Goal: Task Accomplishment & Management: Complete application form

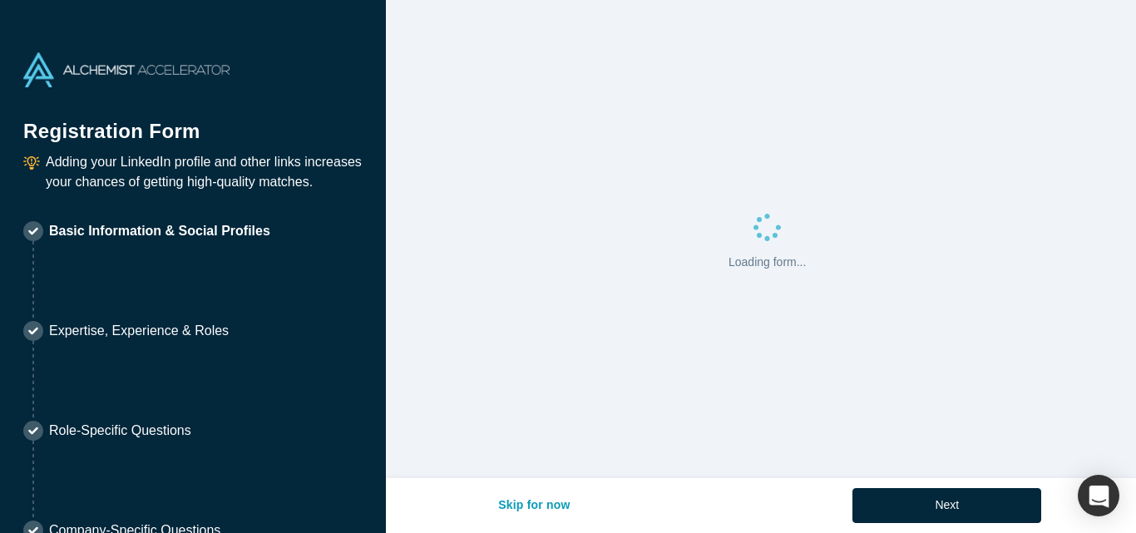
select select "US"
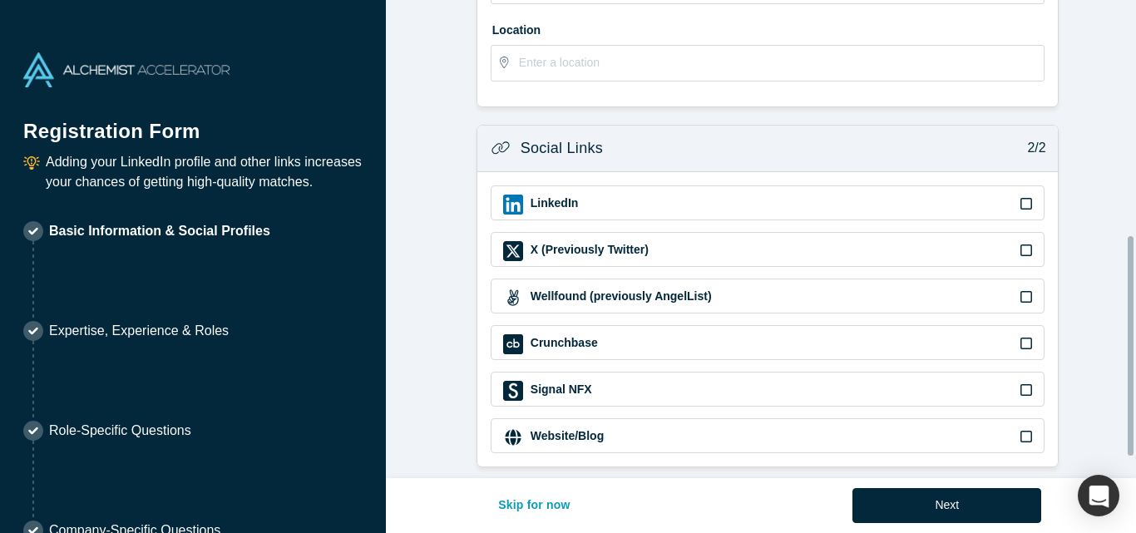
scroll to position [559, 0]
click at [523, 506] on button "Skip for now" at bounding box center [533, 505] width 107 height 35
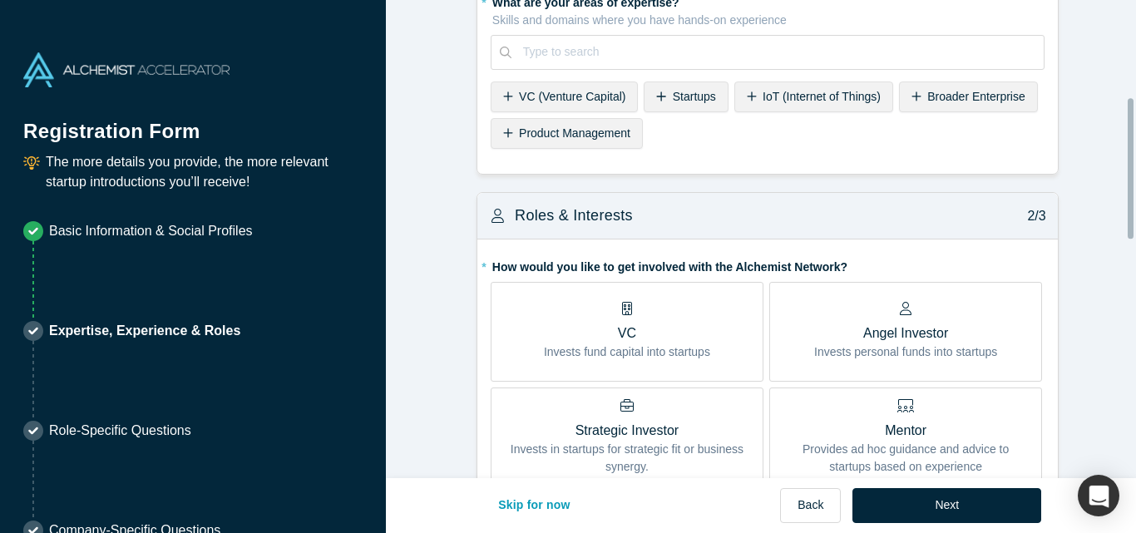
scroll to position [416, 0]
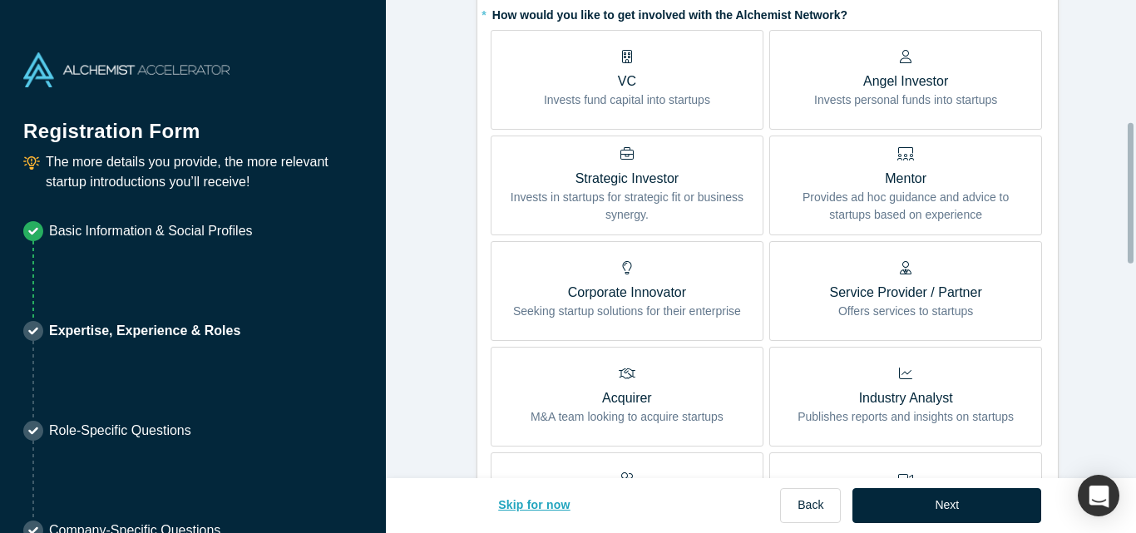
click at [547, 507] on button "Skip for now" at bounding box center [533, 505] width 107 height 35
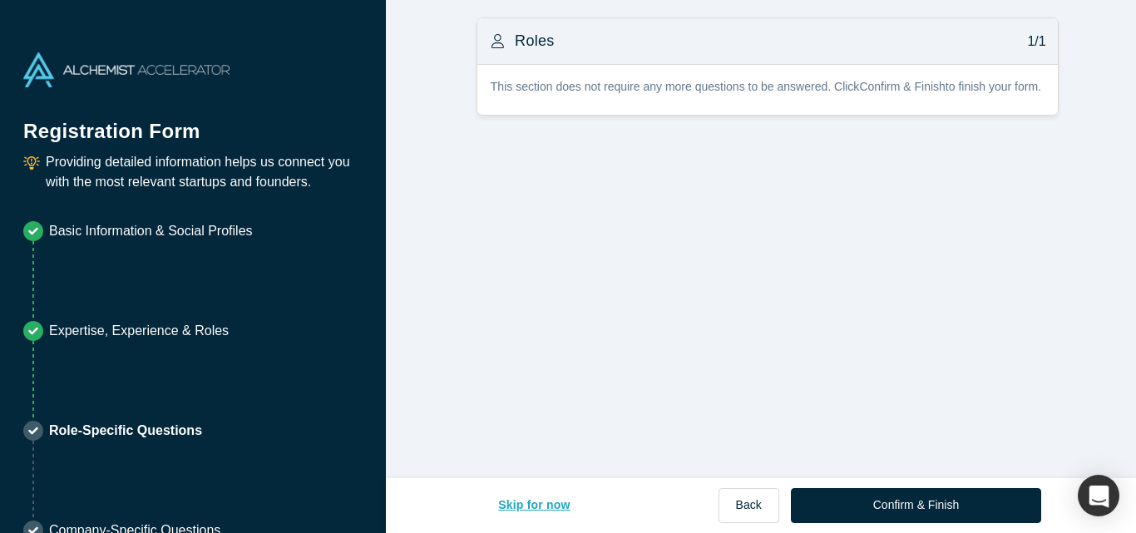
scroll to position [0, 0]
click at [547, 507] on button "Skip for now" at bounding box center [533, 505] width 107 height 35
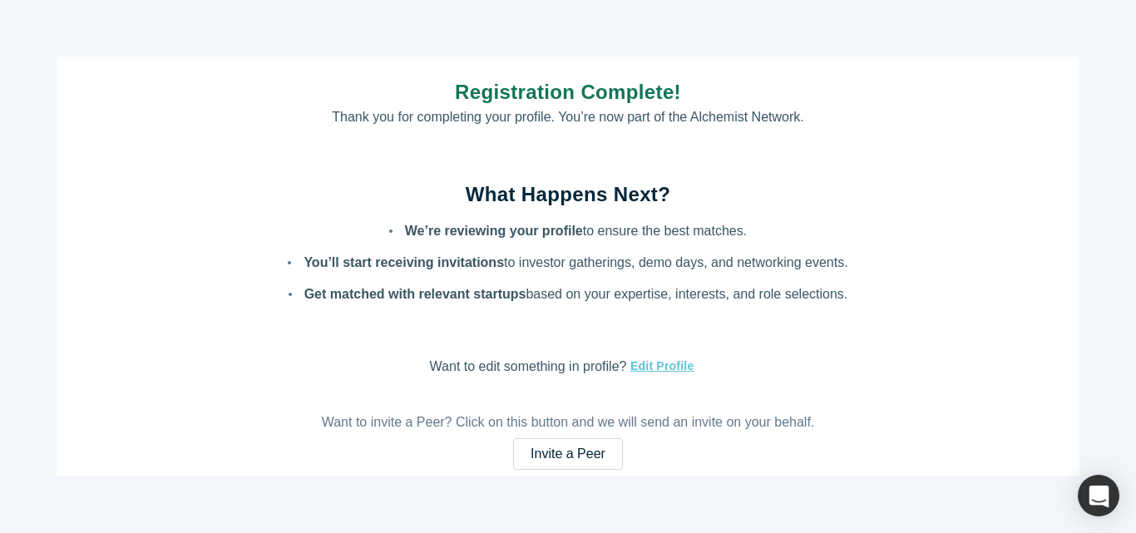
click at [550, 500] on div "Registration Complete! Thank you for completing your profile. You’re now part o…" at bounding box center [568, 266] width 1136 height 533
click at [588, 448] on link "Invite a Peer" at bounding box center [568, 454] width 110 height 32
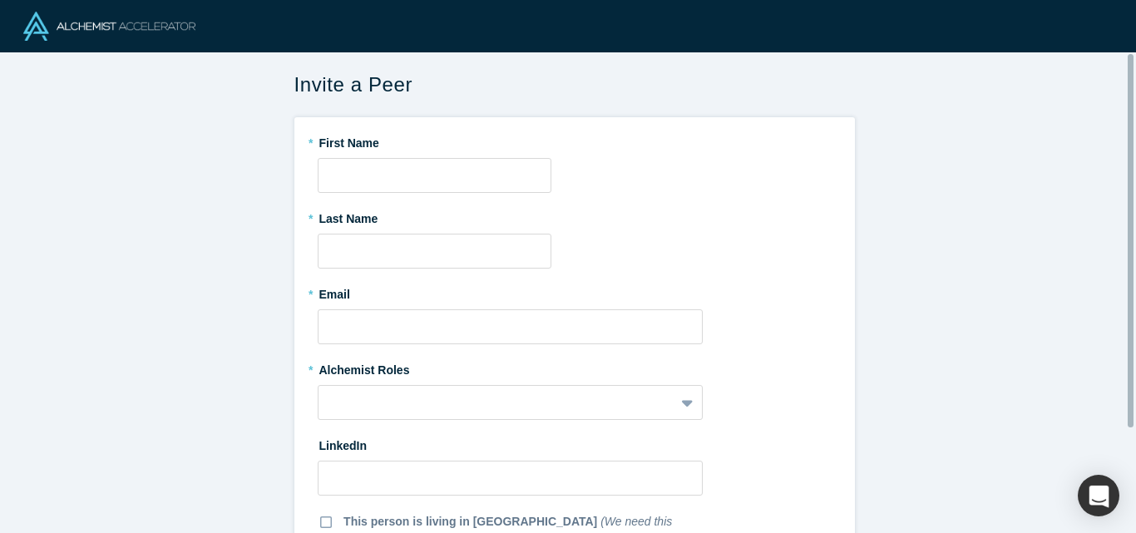
click at [27, 27] on img at bounding box center [109, 26] width 172 height 29
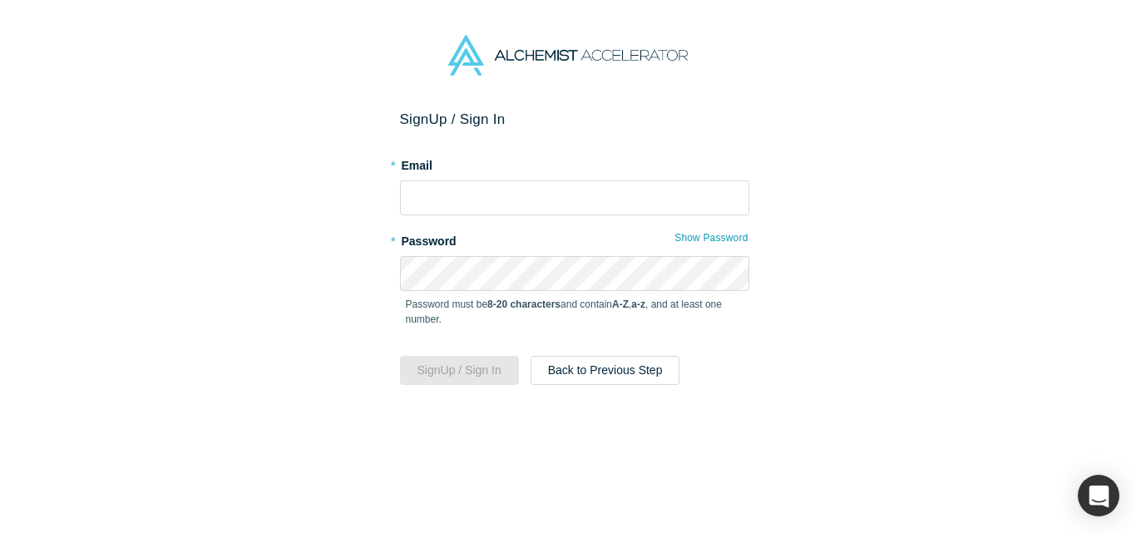
click at [590, 55] on img at bounding box center [567, 55] width 239 height 41
click at [544, 204] on input "text" at bounding box center [574, 197] width 349 height 35
type input "[PERSON_NAME][EMAIL_ADDRESS][DOMAIN_NAME]"
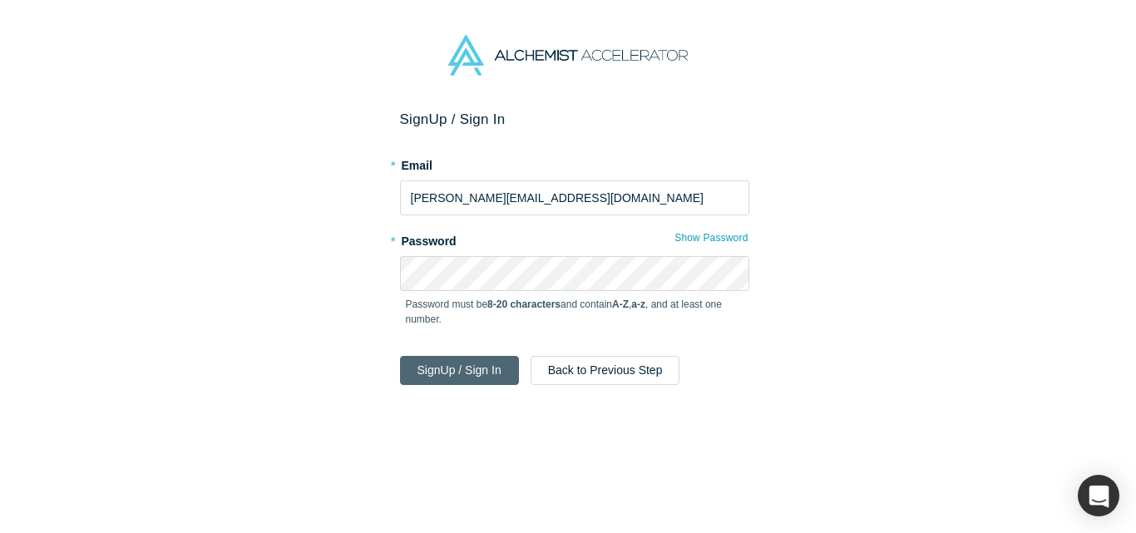
click at [493, 373] on button "Sign Up / Sign In" at bounding box center [459, 370] width 119 height 29
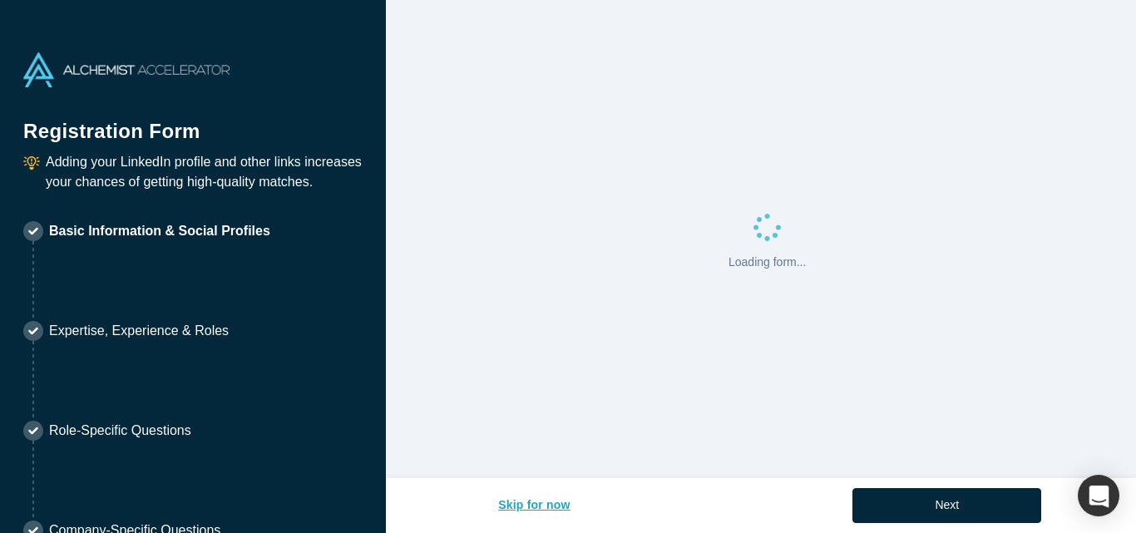
select select "US"
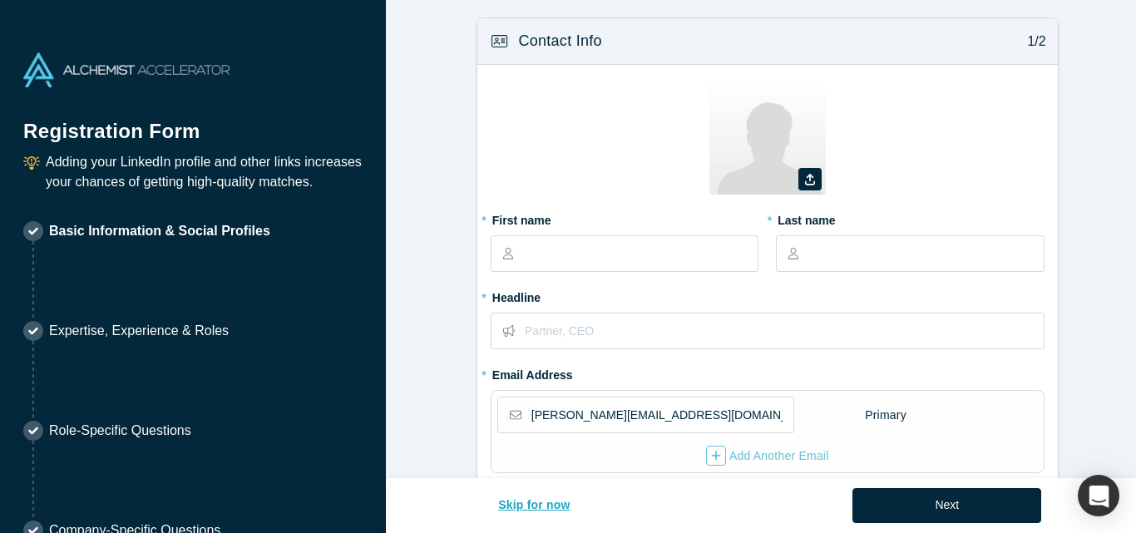
click at [520, 505] on button "Skip for now" at bounding box center [533, 505] width 107 height 35
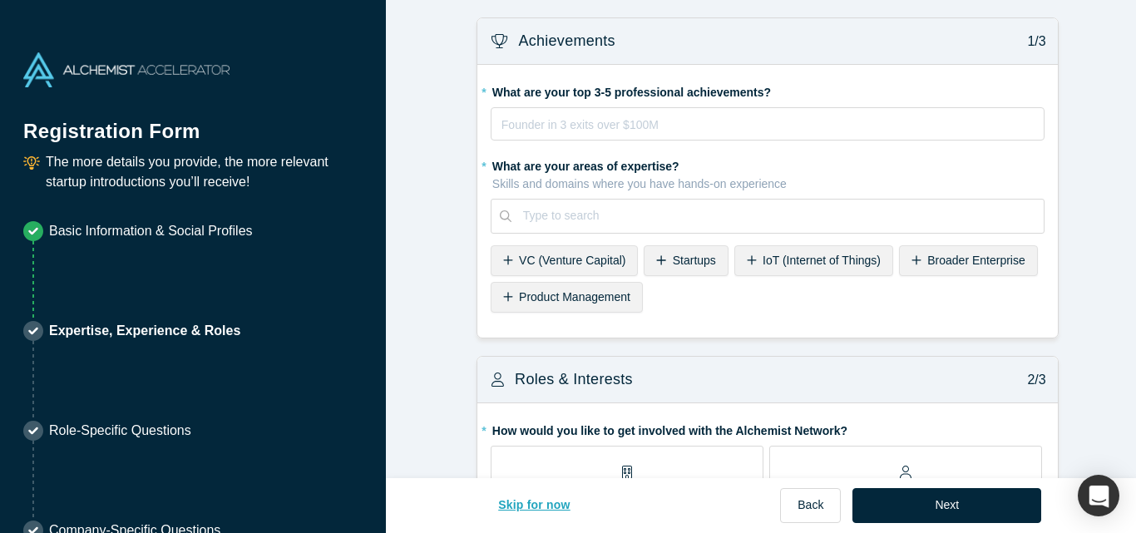
click at [522, 495] on button "Skip for now" at bounding box center [533, 505] width 107 height 35
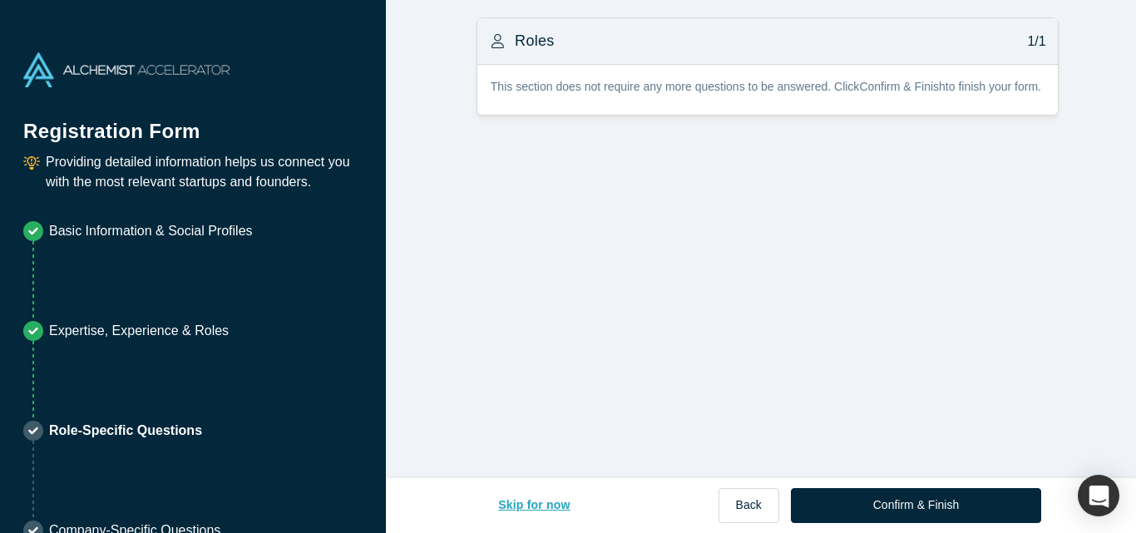
click at [525, 499] on button "Skip for now" at bounding box center [533, 505] width 107 height 35
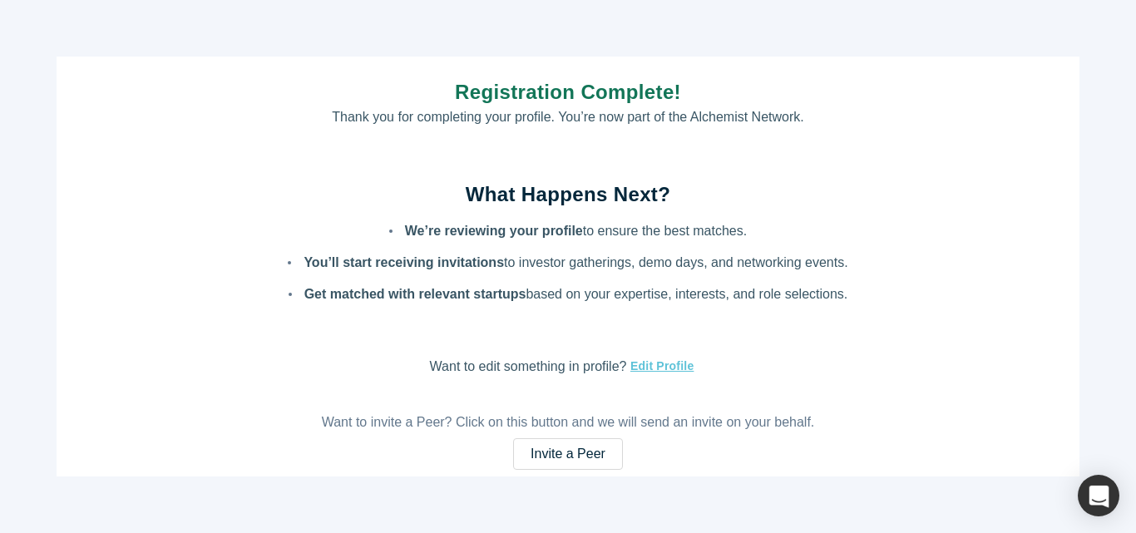
click at [540, 513] on div "Registration Complete! Thank you for completing your profile. You’re now part o…" at bounding box center [568, 266] width 1136 height 533
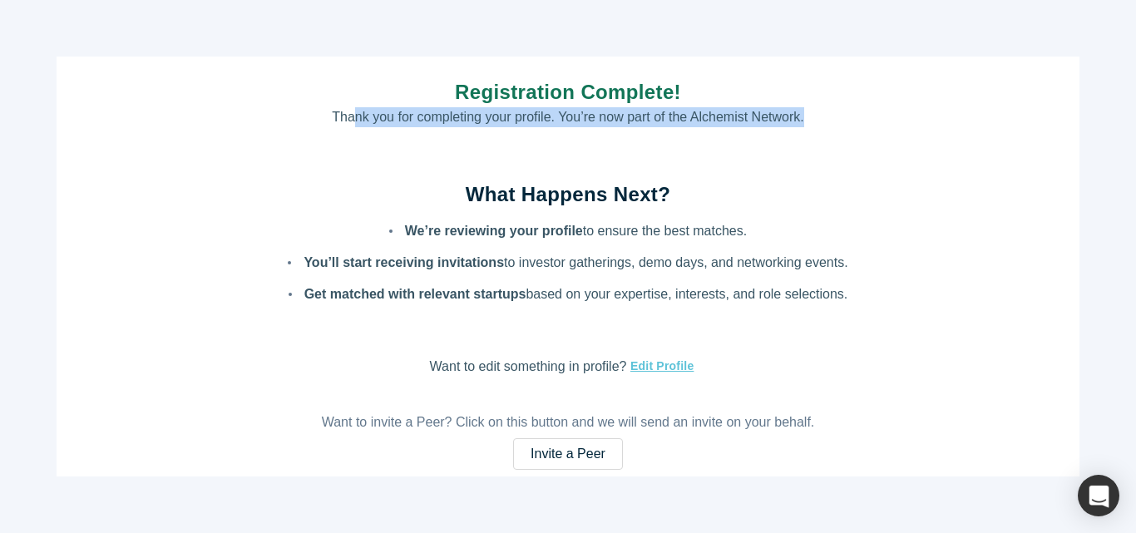
drag, startPoint x: 526, startPoint y: 123, endPoint x: 808, endPoint y: 125, distance: 281.8
click at [808, 125] on div "Registration Complete! Thank you for completing your profile. You’re now part o…" at bounding box center [568, 266] width 1022 height 419
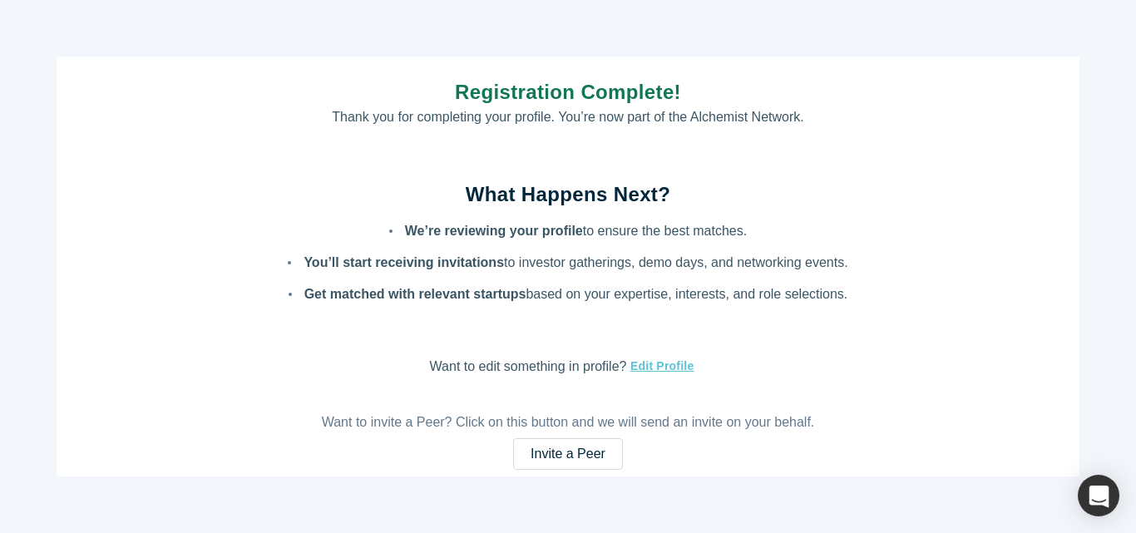
click at [597, 236] on p "We’re reviewing your profile to ensure the best matches." at bounding box center [576, 231] width 342 height 14
drag, startPoint x: 438, startPoint y: 239, endPoint x: 367, endPoint y: 248, distance: 71.2
click at [546, 248] on ul "We’re reviewing your profile to ensure the best matches. You’ll start receiving…" at bounding box center [567, 256] width 559 height 95
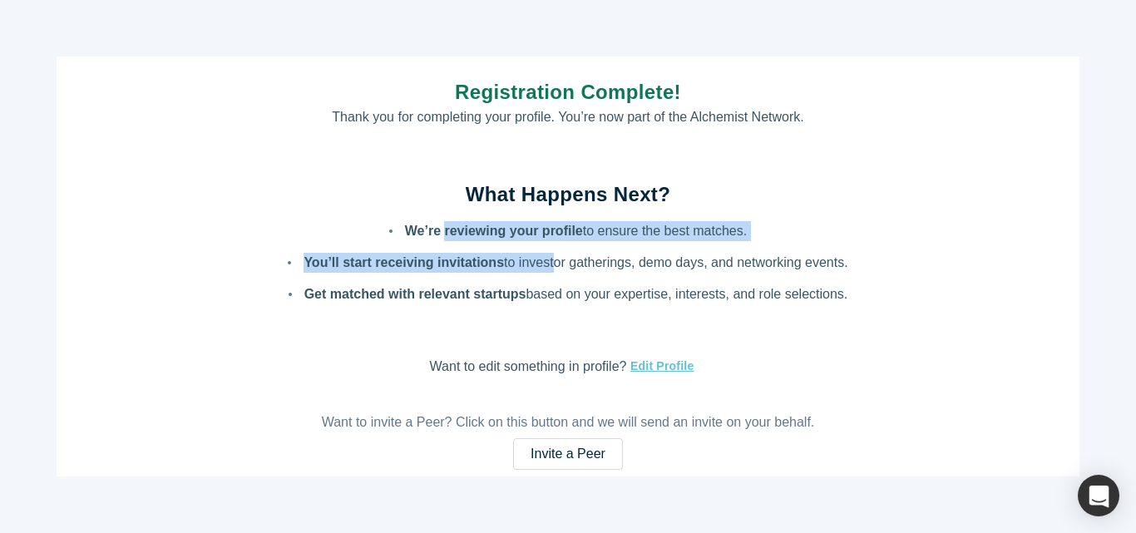
click at [349, 267] on strong "You’ll start receiving invitations" at bounding box center [403, 262] width 200 height 14
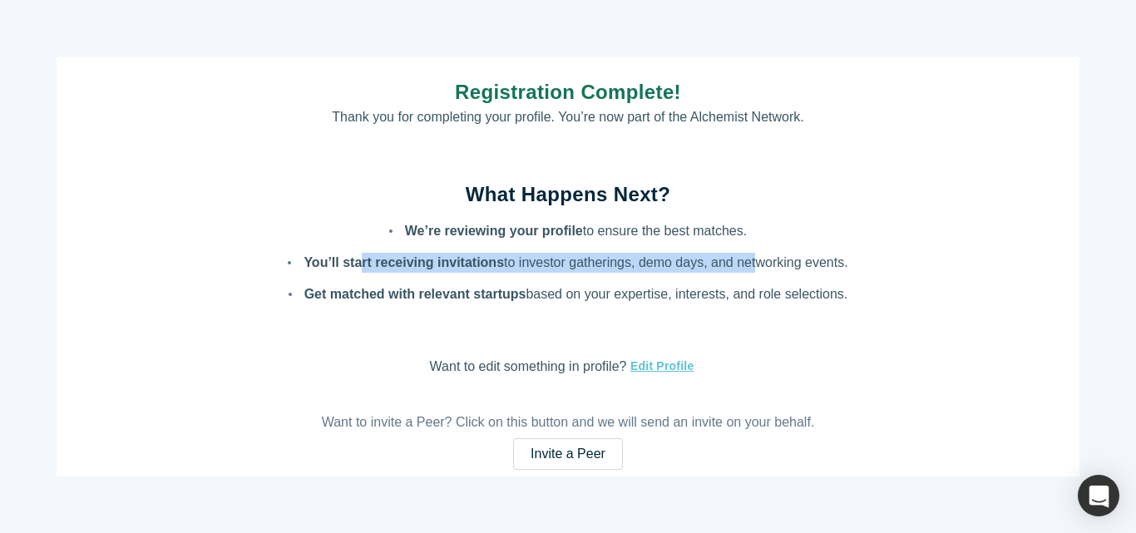
drag, startPoint x: 422, startPoint y: 269, endPoint x: 746, endPoint y: 259, distance: 324.3
click at [746, 259] on p "You’ll start receiving invitations to investor gatherings, demo days, and netwo…" at bounding box center [575, 262] width 544 height 14
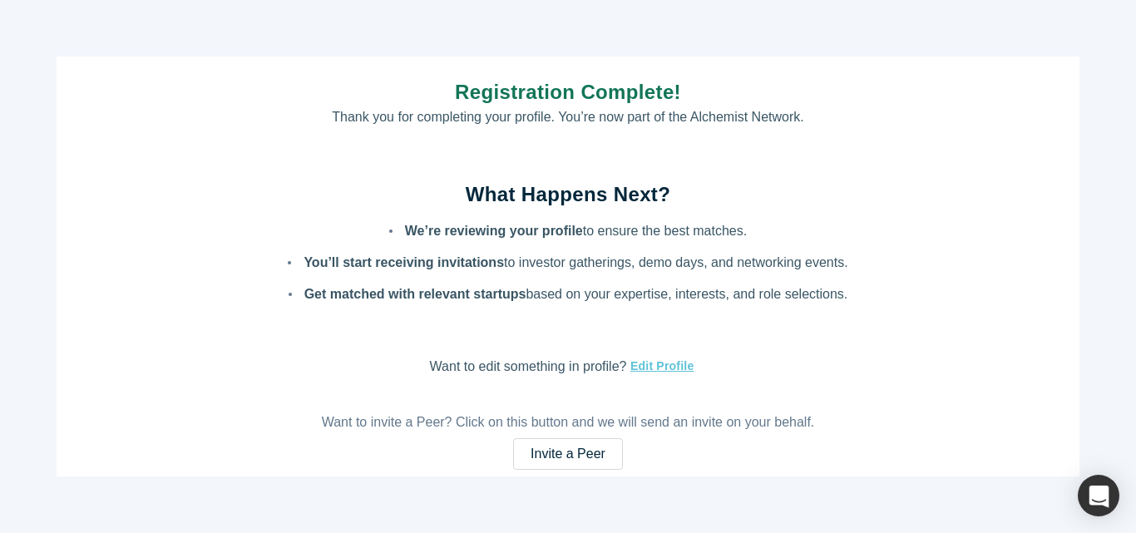
click at [766, 299] on p "Get matched with relevant startups based on your expertise, interests, and role…" at bounding box center [576, 294] width 544 height 14
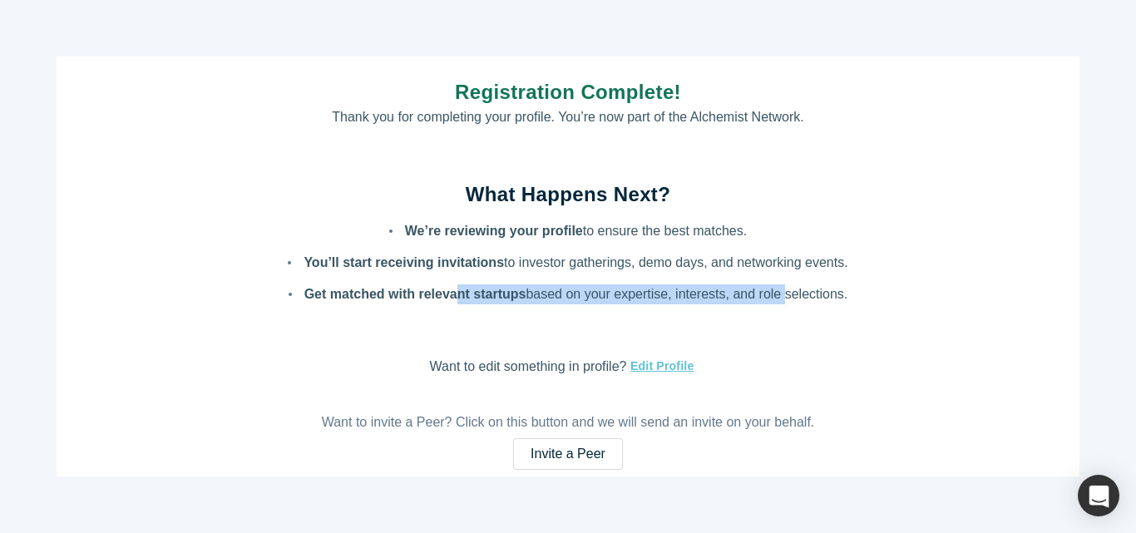
drag, startPoint x: 556, startPoint y: 293, endPoint x: 774, endPoint y: 293, distance: 217.8
click at [774, 293] on p "Get matched with relevant startups based on your expertise, interests, and role…" at bounding box center [576, 294] width 544 height 14
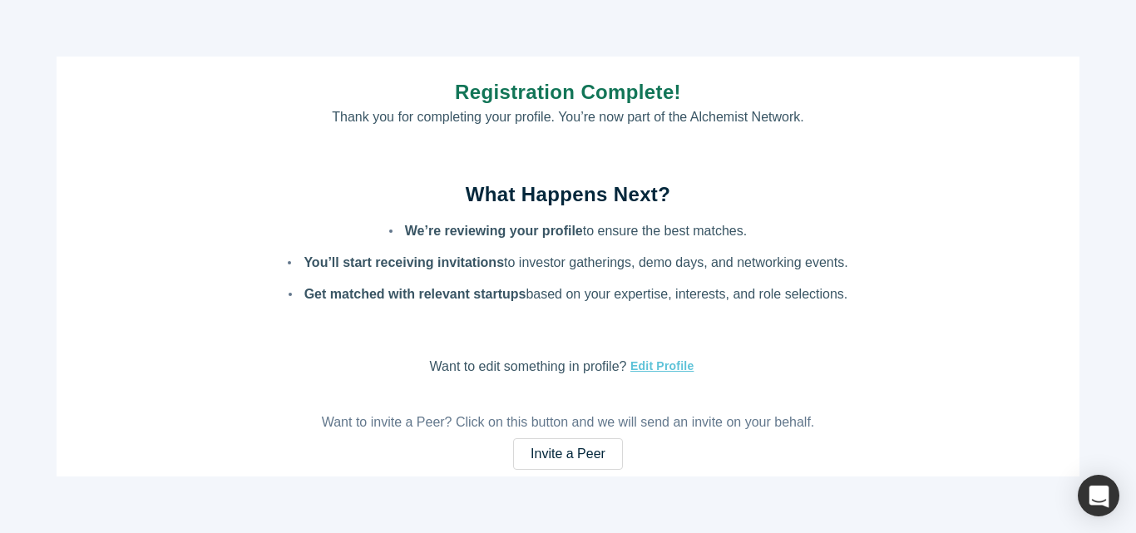
click at [817, 325] on div "Registration Complete! Thank you for completing your profile. You’re now part o…" at bounding box center [568, 266] width 1022 height 419
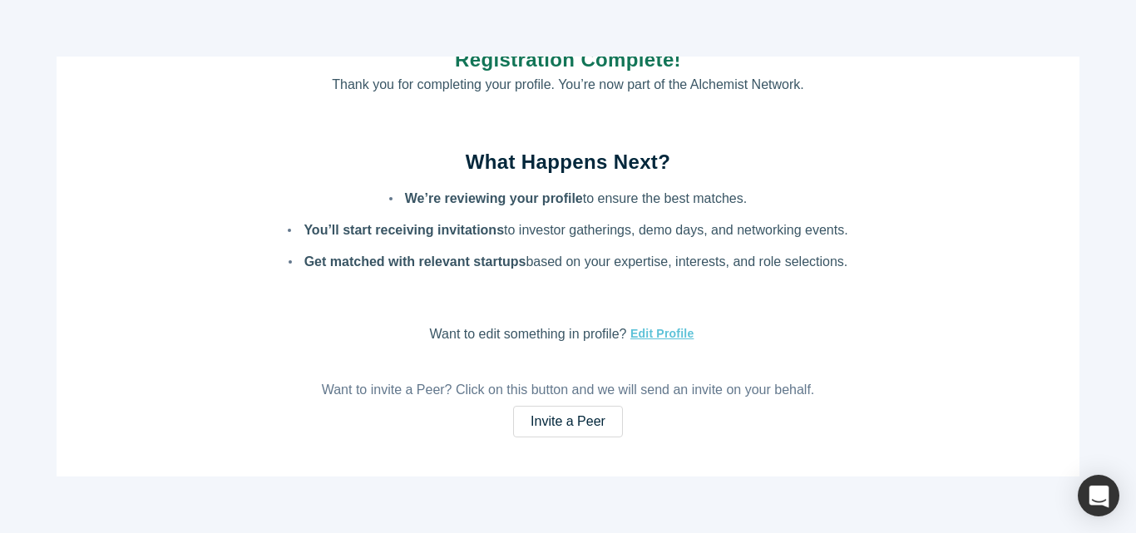
scroll to position [49, 0]
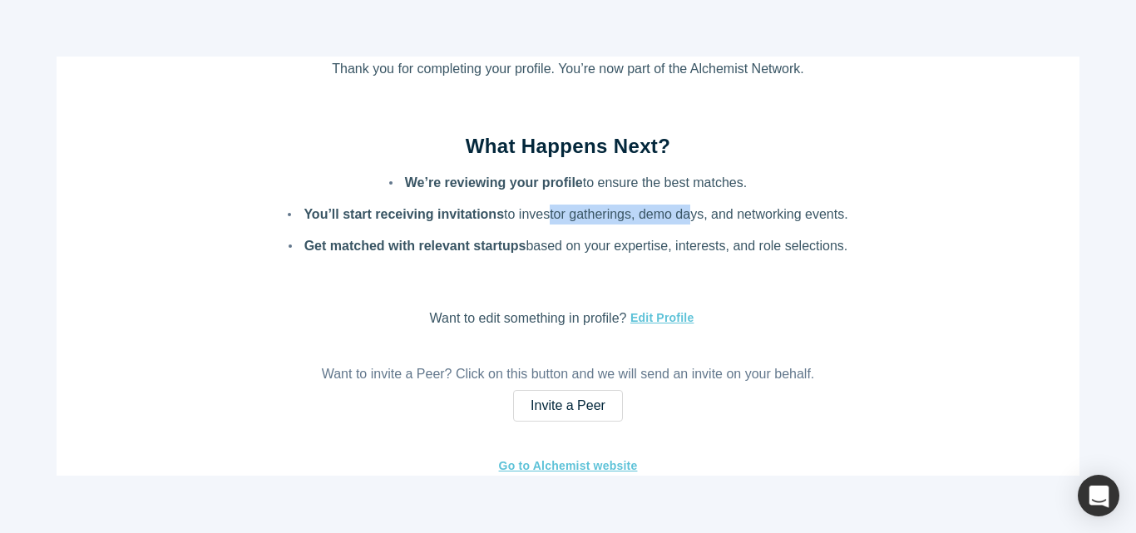
drag, startPoint x: 536, startPoint y: 222, endPoint x: 677, endPoint y: 214, distance: 141.5
click at [677, 214] on li "You’ll start receiving invitations to investor gatherings, demo days, and netwo…" at bounding box center [567, 214] width 559 height 20
click at [677, 214] on p "You’ll start receiving invitations to investor gatherings, demo days, and netwo…" at bounding box center [575, 214] width 544 height 14
click at [618, 175] on p "We’re reviewing your profile to ensure the best matches." at bounding box center [576, 182] width 342 height 14
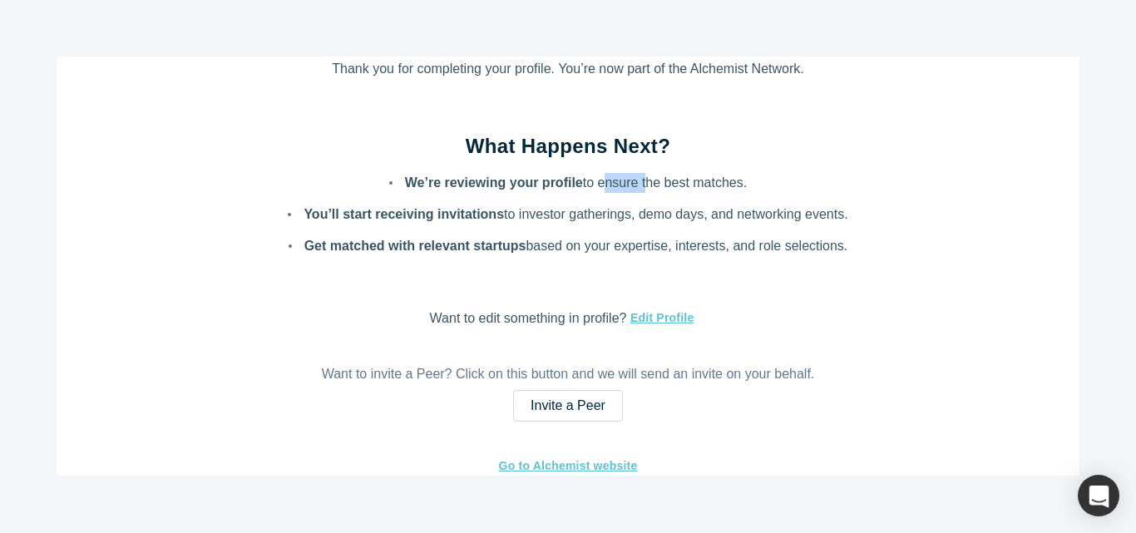
click at [618, 175] on p "We’re reviewing your profile to ensure the best matches." at bounding box center [576, 182] width 342 height 14
